Goal: Task Accomplishment & Management: Complete application form

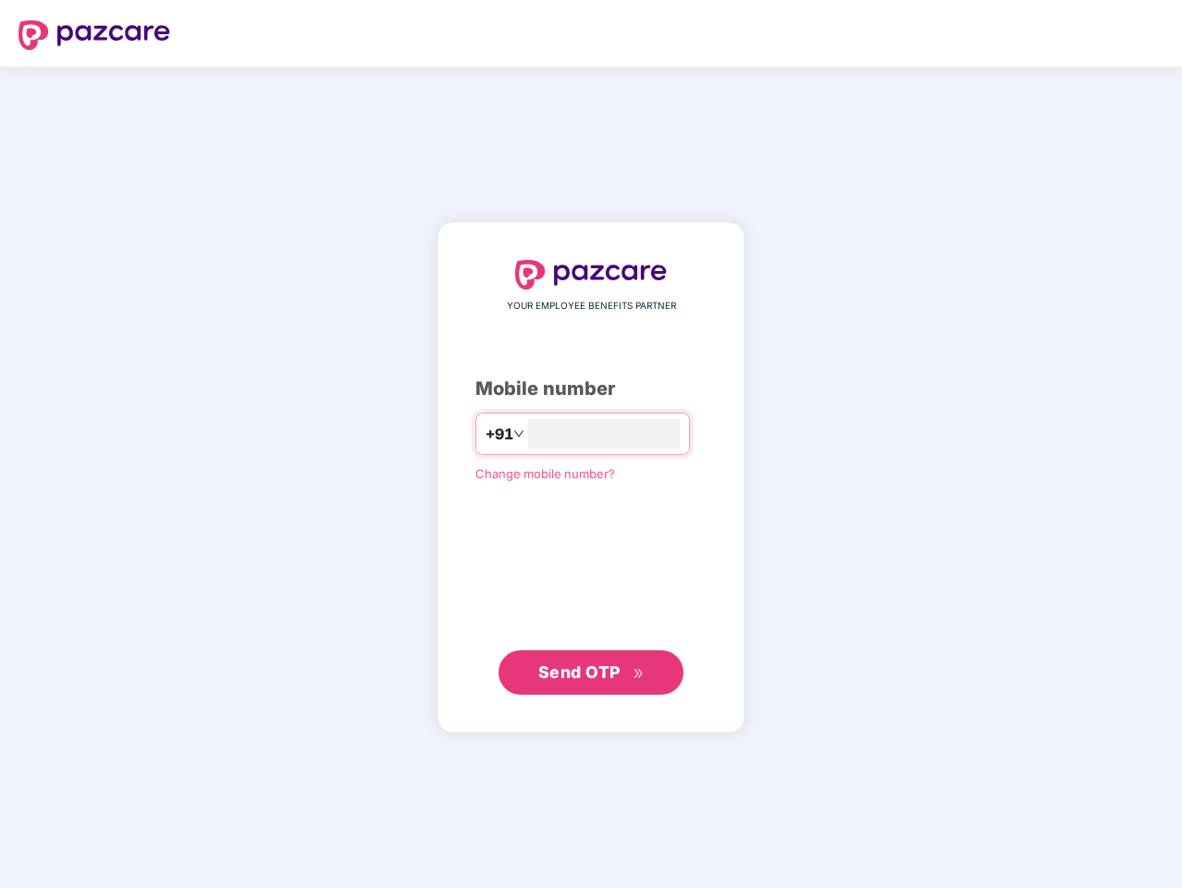
click at [591, 444] on input "number" at bounding box center [604, 434] width 152 height 30
click at [94, 35] on img at bounding box center [94, 35] width 152 height 30
click at [485, 434] on span "+91" at bounding box center [499, 434] width 28 height 23
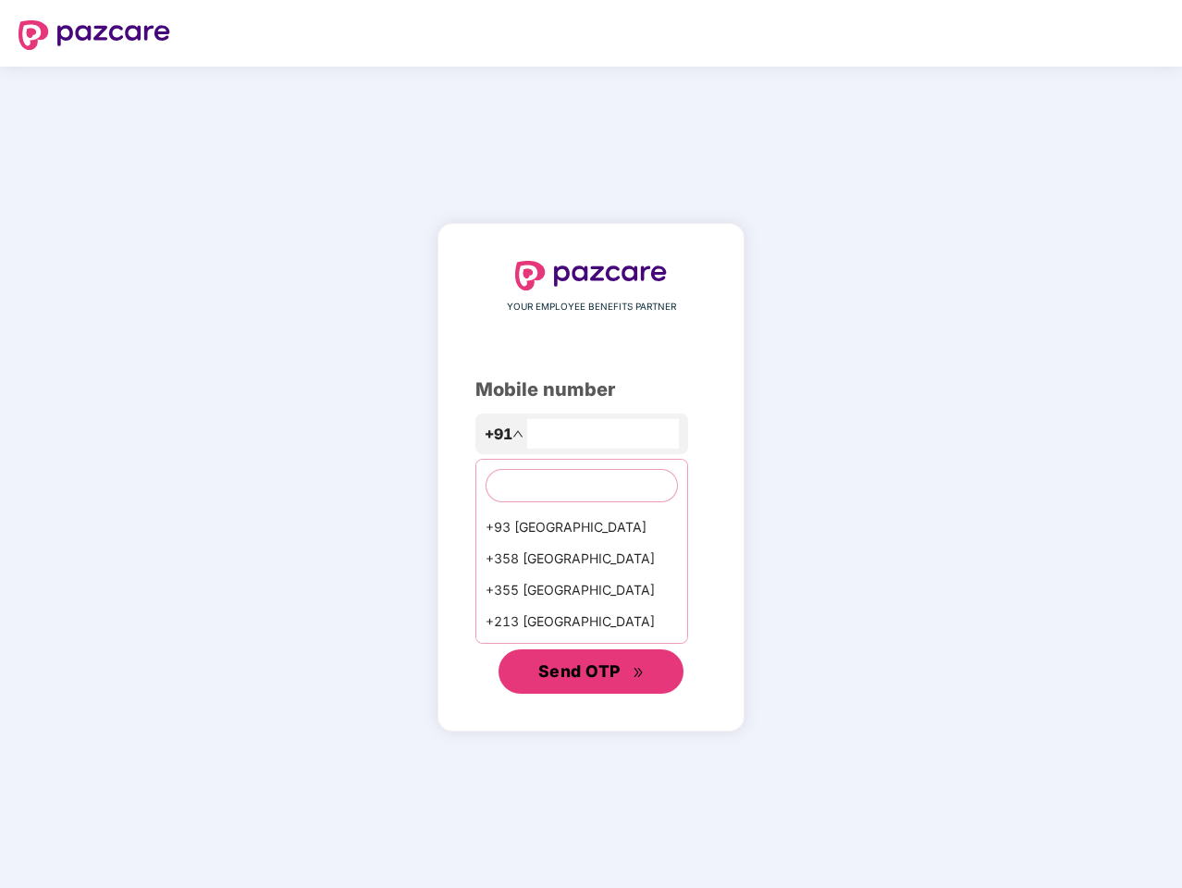
click at [591, 672] on span "Send OTP" at bounding box center [579, 670] width 82 height 19
